Goal: Transaction & Acquisition: Purchase product/service

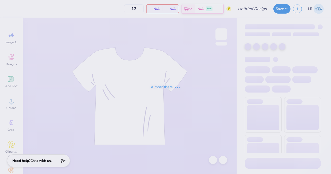
type input "TEP ROADTRIP"
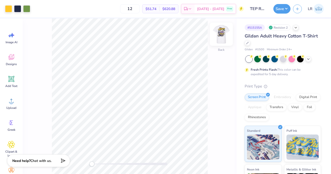
click at [218, 37] on img at bounding box center [221, 34] width 20 height 20
click at [217, 36] on img at bounding box center [221, 34] width 20 height 20
click at [18, 7] on div at bounding box center [17, 8] width 7 height 7
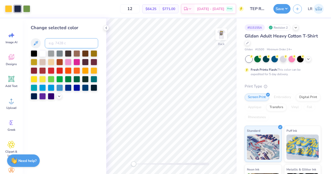
click at [62, 41] on input at bounding box center [71, 43] width 53 height 10
type input "7440"
click at [43, 96] on div at bounding box center [42, 96] width 7 height 7
click at [54, 96] on div at bounding box center [51, 96] width 7 height 7
click at [67, 98] on div at bounding box center [64, 74] width 67 height 49
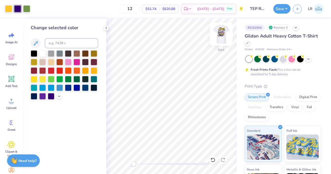
click at [222, 39] on img at bounding box center [221, 34] width 20 height 20
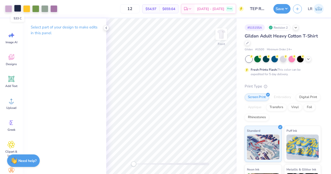
click at [17, 9] on div at bounding box center [17, 8] width 7 height 7
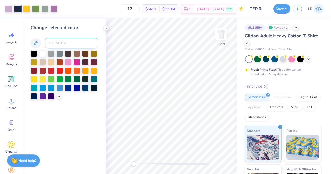
click at [54, 40] on input at bounding box center [71, 43] width 53 height 10
type input "2685"
click at [213, 158] on icon at bounding box center [212, 160] width 4 height 5
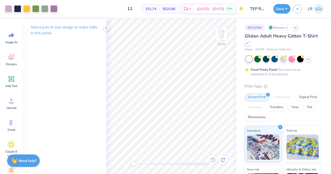
click at [222, 159] on icon at bounding box center [222, 159] width 5 height 5
click at [212, 158] on icon at bounding box center [212, 160] width 4 height 5
click at [43, 8] on div at bounding box center [44, 8] width 7 height 7
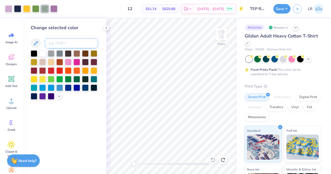
click at [50, 45] on input at bounding box center [71, 43] width 53 height 10
type input "7490"
click at [140, 8] on input "12" at bounding box center [130, 8] width 20 height 9
type input "1"
type input "100"
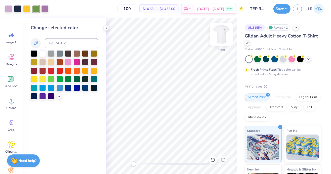
click at [224, 38] on img at bounding box center [221, 34] width 20 height 20
click at [222, 38] on img at bounding box center [221, 34] width 20 height 20
click at [226, 33] on img at bounding box center [221, 34] width 20 height 20
click at [225, 34] on img at bounding box center [221, 34] width 20 height 20
click at [226, 35] on img at bounding box center [221, 34] width 20 height 20
